Goal: Task Accomplishment & Management: Manage account settings

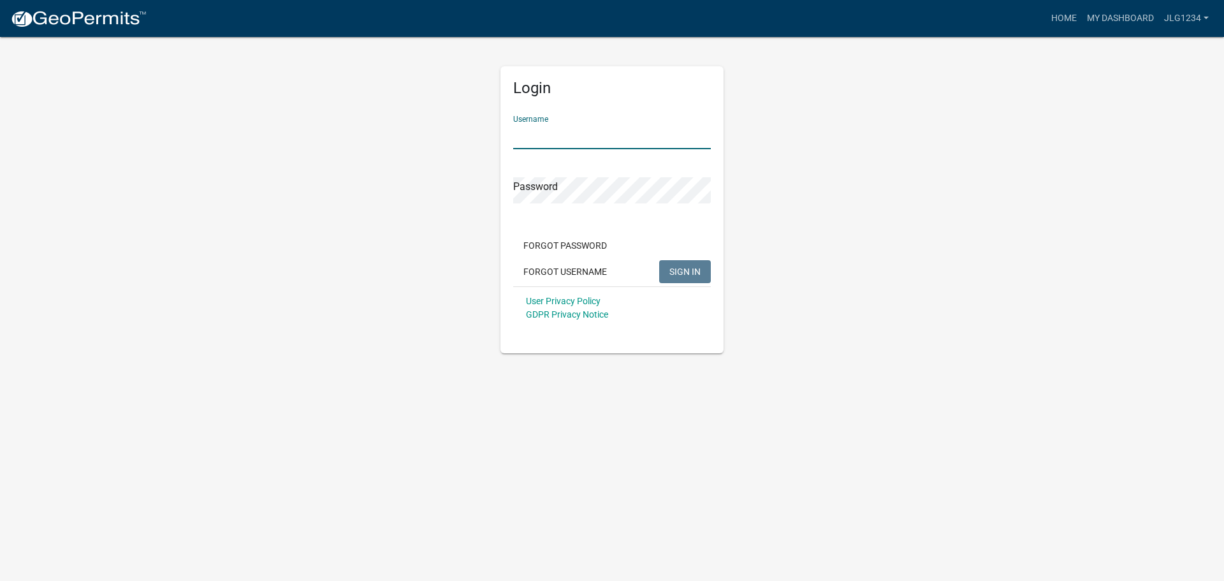
click at [603, 145] on input "Username" at bounding box center [612, 136] width 198 height 26
type input "jlg1234"
click at [673, 275] on span "SIGN IN" at bounding box center [685, 271] width 31 height 10
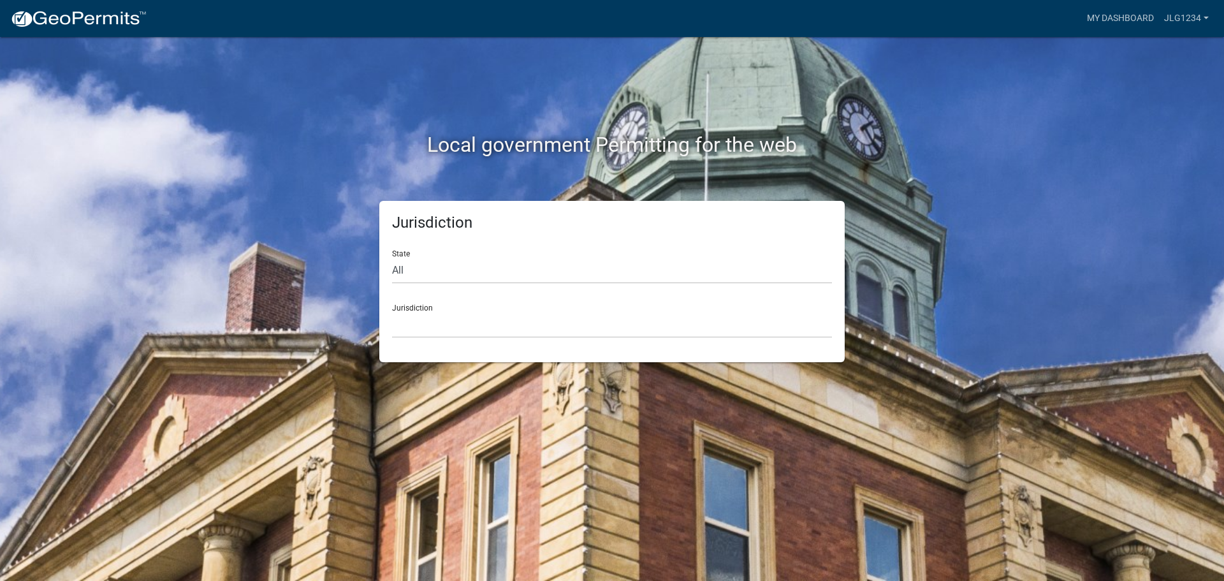
click at [431, 342] on div "Jurisdiction State All [US_STATE] [US_STATE] [US_STATE] [US_STATE] [US_STATE] […" at bounding box center [612, 281] width 466 height 161
click at [430, 334] on select "[GEOGRAPHIC_DATA], [US_STATE] [GEOGRAPHIC_DATA], [US_STATE][PERSON_NAME][GEOGRA…" at bounding box center [612, 325] width 440 height 26
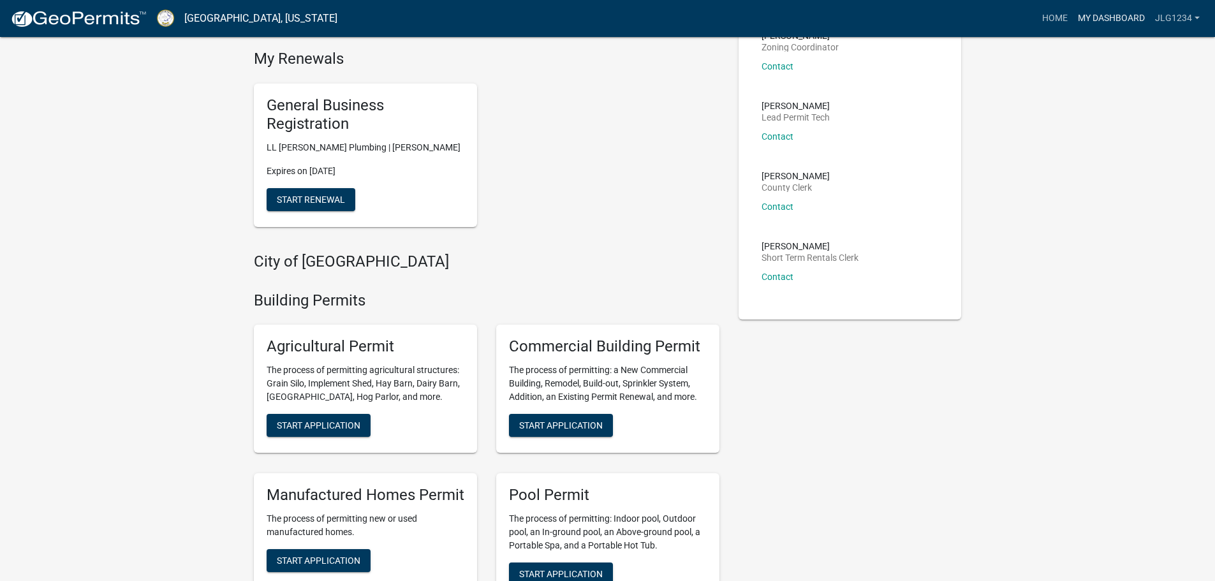
click at [1090, 18] on link "My Dashboard" at bounding box center [1111, 18] width 77 height 24
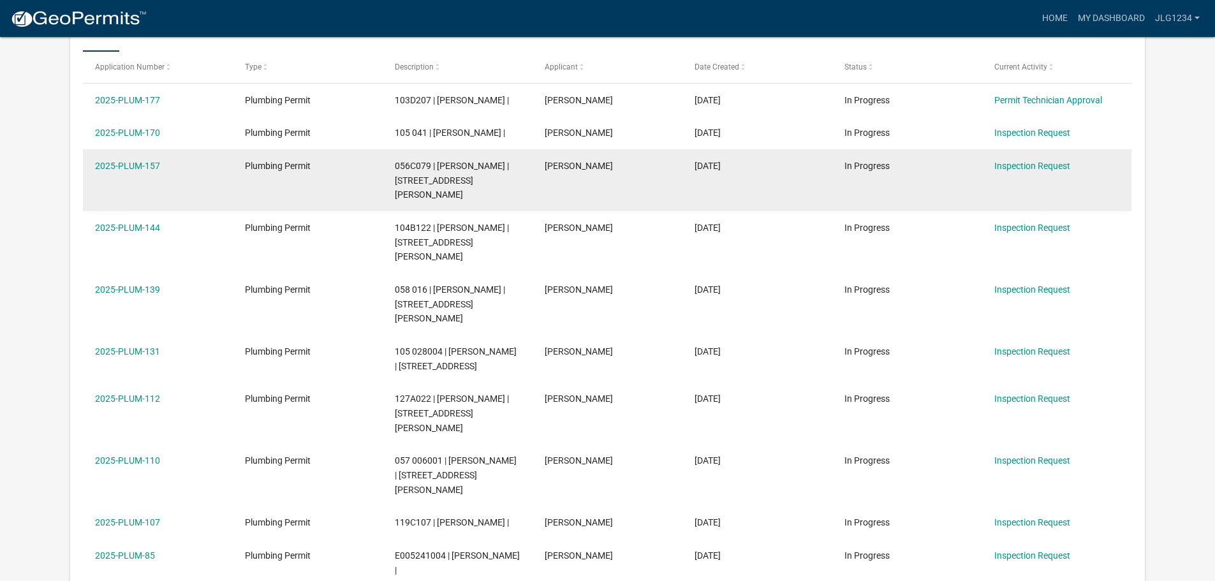
scroll to position [101, 0]
